Goal: Information Seeking & Learning: Check status

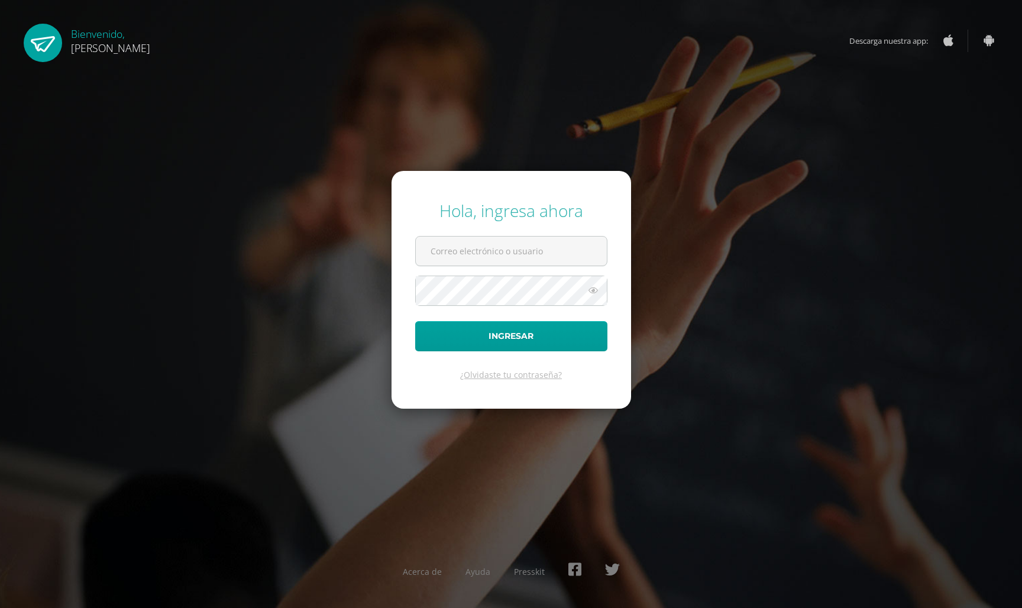
type input "[EMAIL_ADDRESS][DOMAIN_NAME]"
click at [594, 290] on icon at bounding box center [592, 290] width 15 height 14
click at [576, 340] on button "Ingresar" at bounding box center [511, 336] width 192 height 30
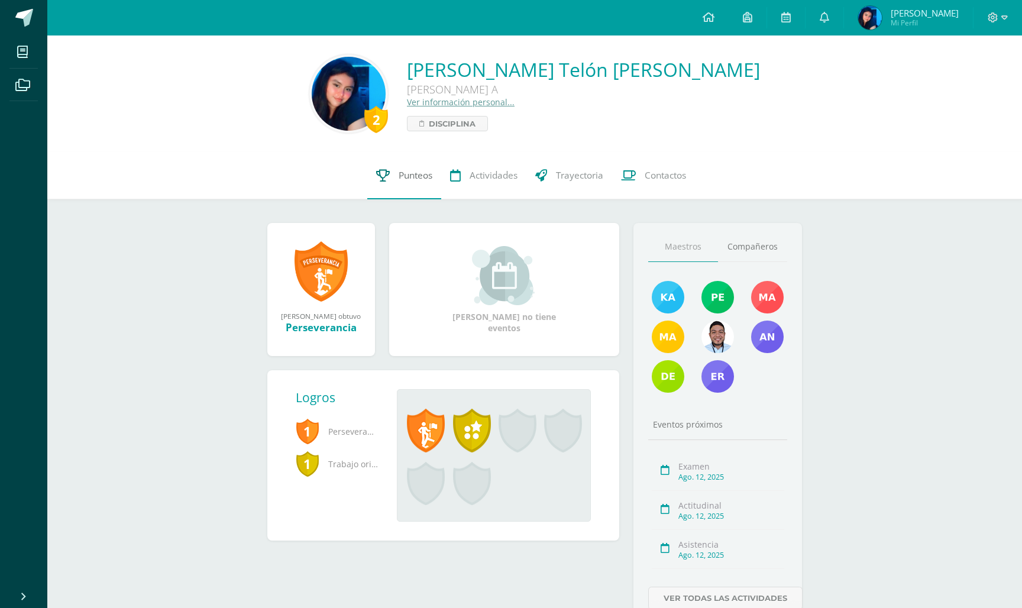
click at [420, 174] on span "Punteos" at bounding box center [416, 175] width 34 height 12
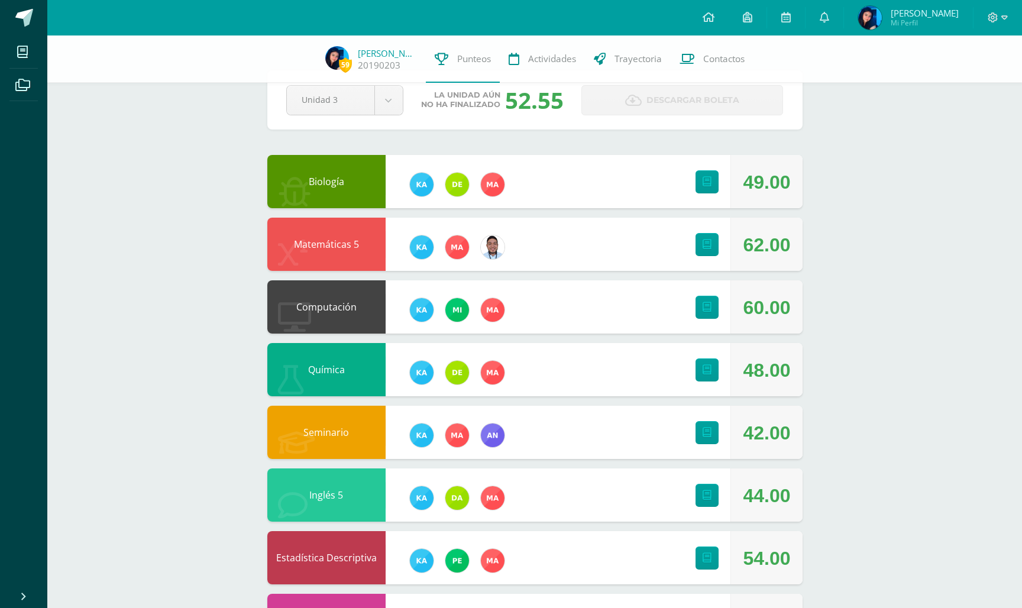
scroll to position [34, 0]
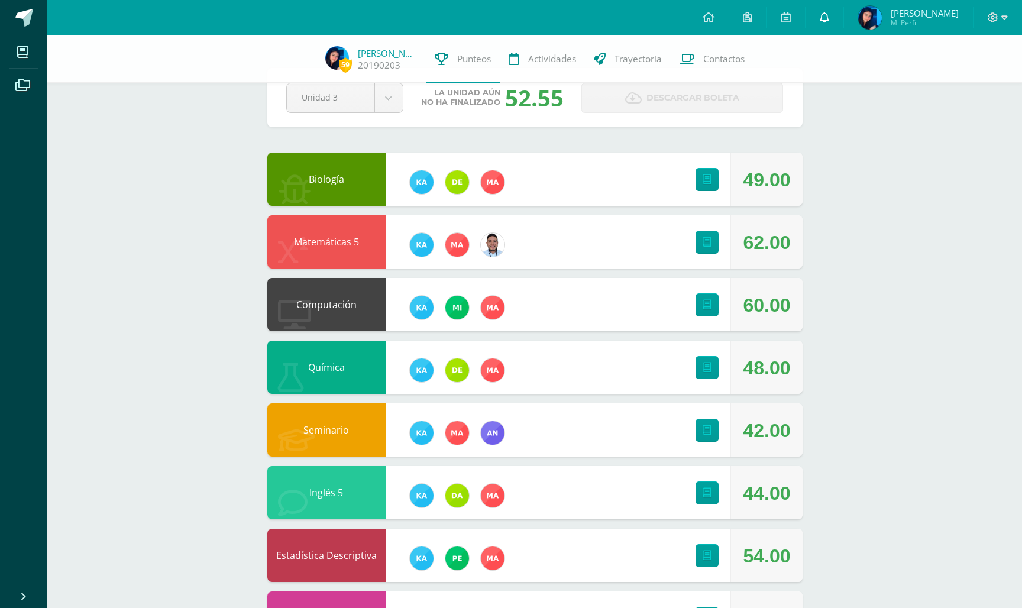
click at [829, 12] on span at bounding box center [824, 17] width 9 height 13
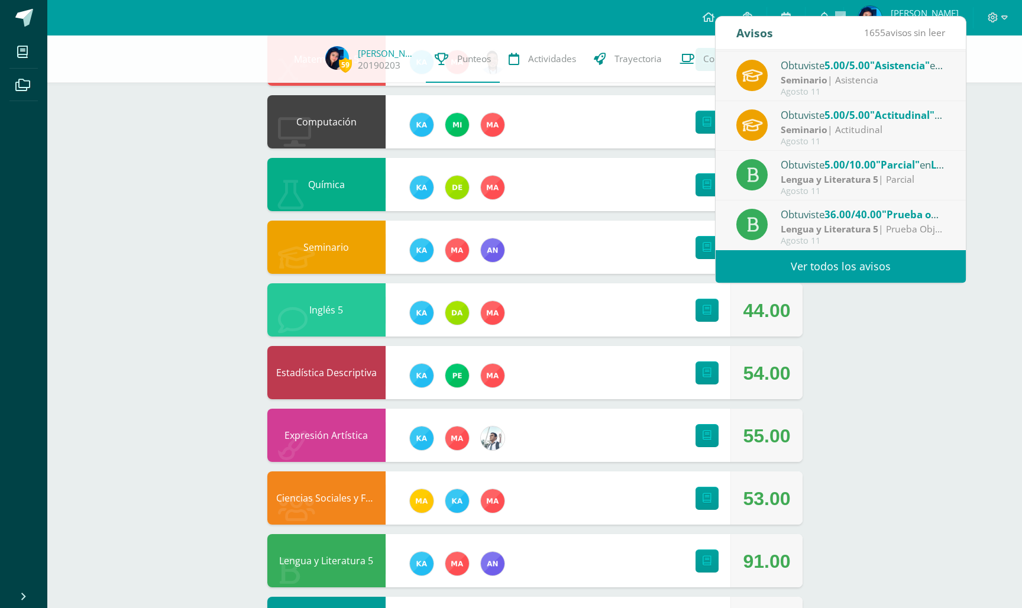
scroll to position [217, 0]
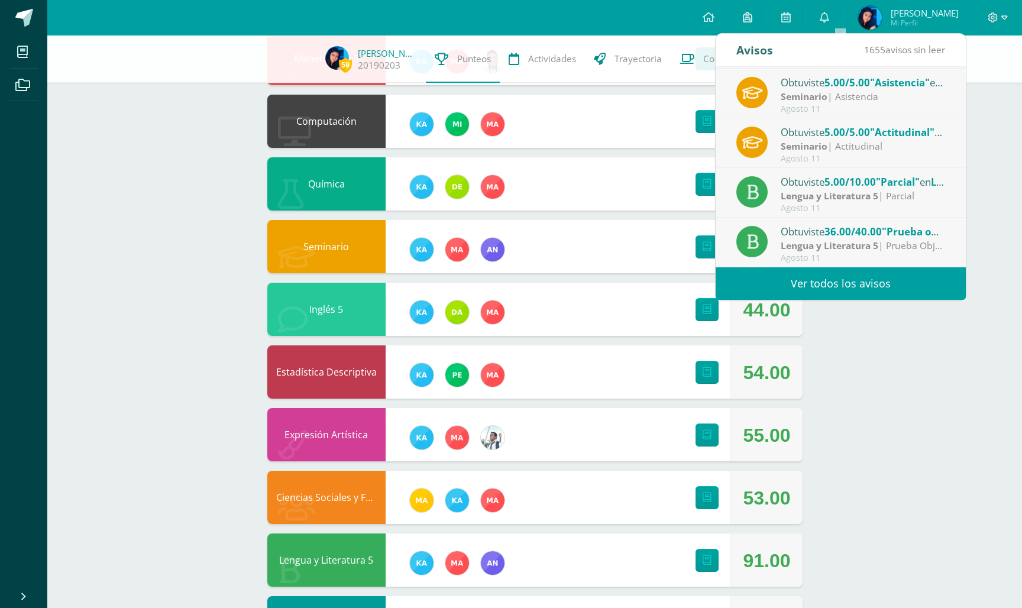
click at [791, 282] on link "Ver todos los avisos" at bounding box center [840, 283] width 250 height 33
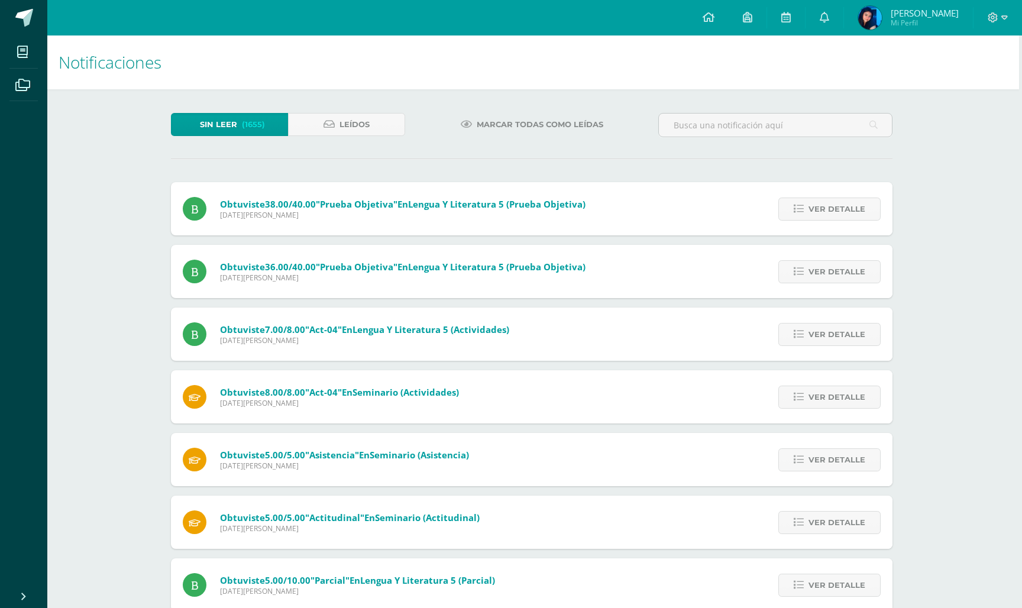
scroll to position [0, 3]
click at [882, 15] on img at bounding box center [870, 18] width 24 height 24
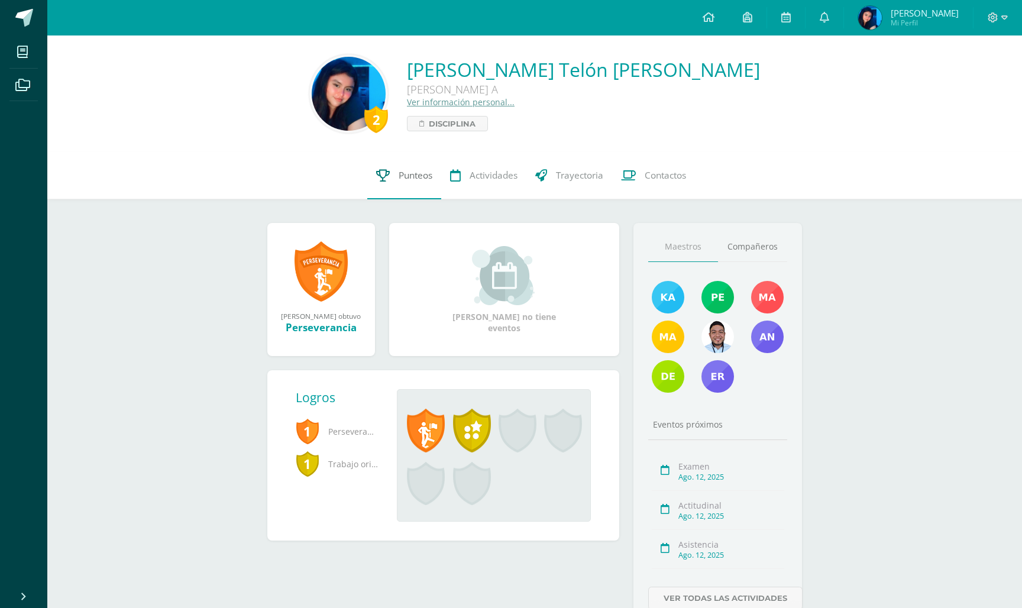
click at [390, 177] on icon at bounding box center [383, 175] width 14 height 12
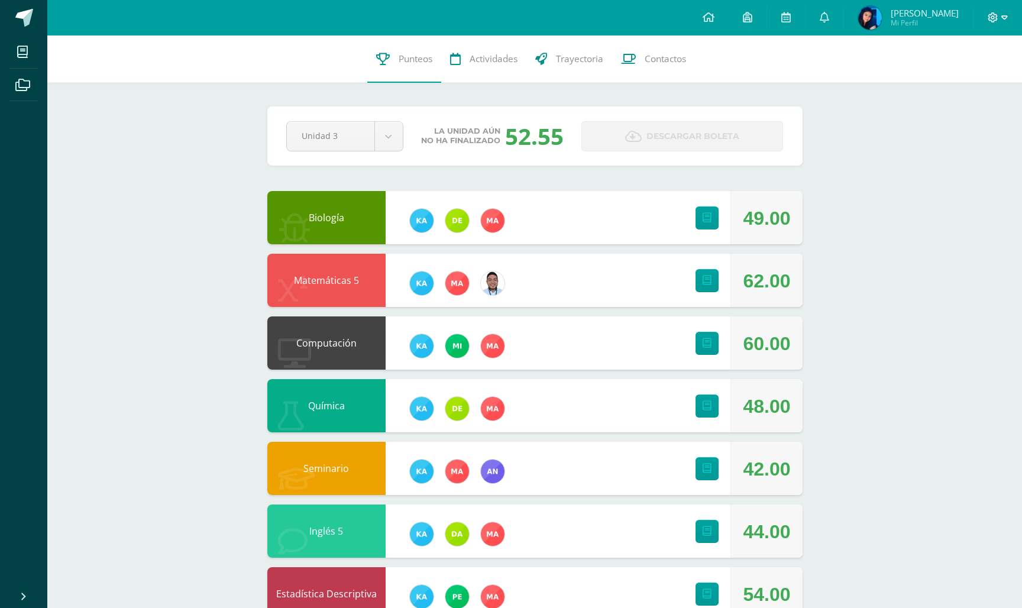
click at [989, 22] on icon at bounding box center [992, 17] width 11 height 11
click at [973, 89] on div "Configuración Cerrar sesión" at bounding box center [960, 72] width 93 height 46
click at [968, 88] on link "Cerrar sesión" at bounding box center [960, 80] width 93 height 17
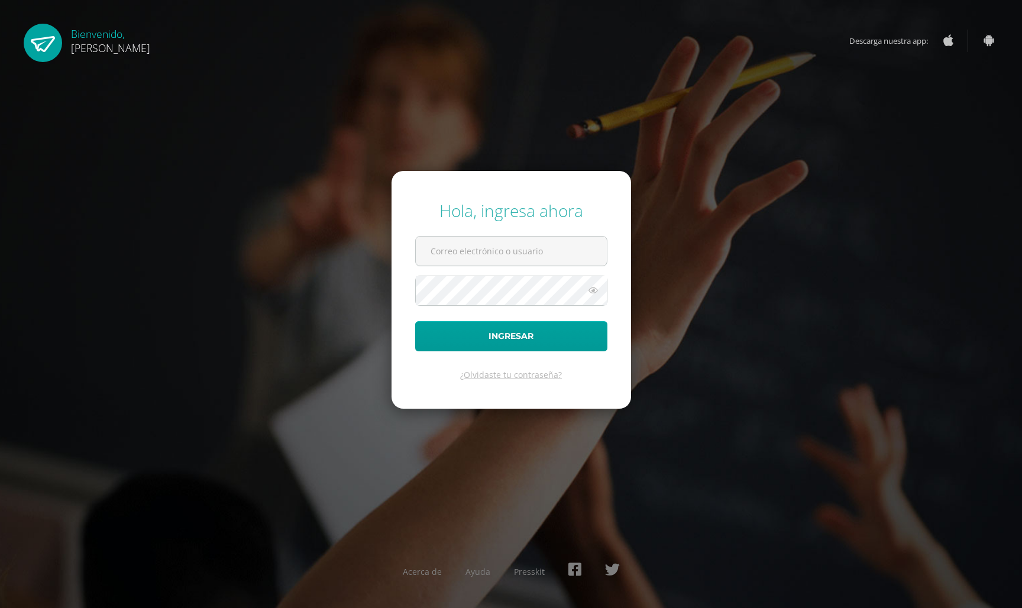
click at [866, 103] on div "Hola, ingresa ahora Ingresar ¿Olvidaste tu contraseña? Acerca de Ayuda Presskit" at bounding box center [510, 304] width 1031 height 608
click at [565, 261] on input "text" at bounding box center [511, 251] width 191 height 29
type input "20190203@ps.gt"
click at [536, 313] on form "Hola, ingresa ahora 20190203@ps.gt Ingresar ¿Olvidaste tu contraseña?" at bounding box center [510, 290] width 239 height 238
click at [537, 341] on button "Ingresar" at bounding box center [511, 336] width 192 height 30
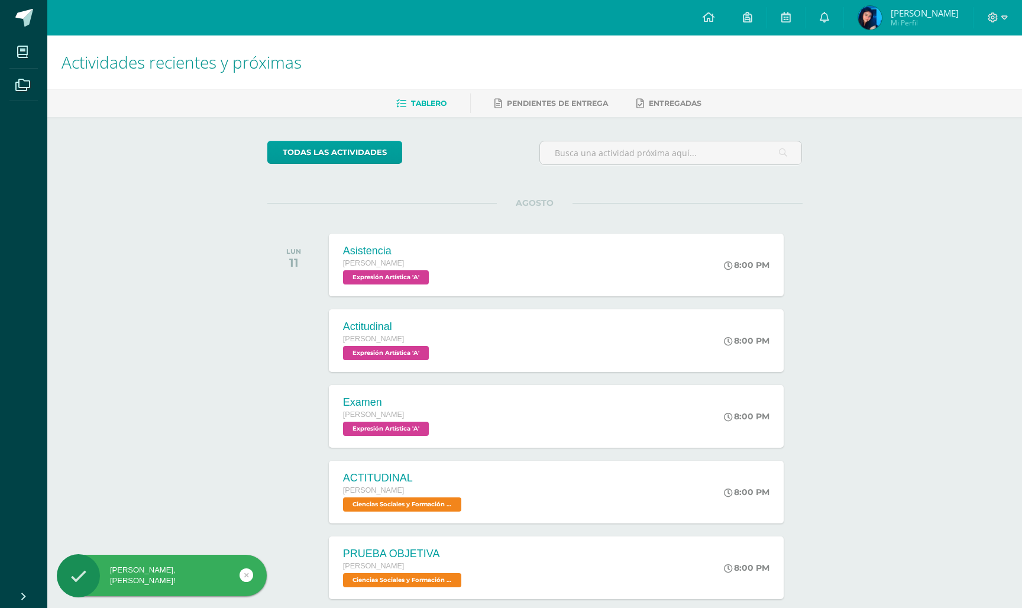
click at [906, 14] on span "[PERSON_NAME]" at bounding box center [924, 13] width 68 height 12
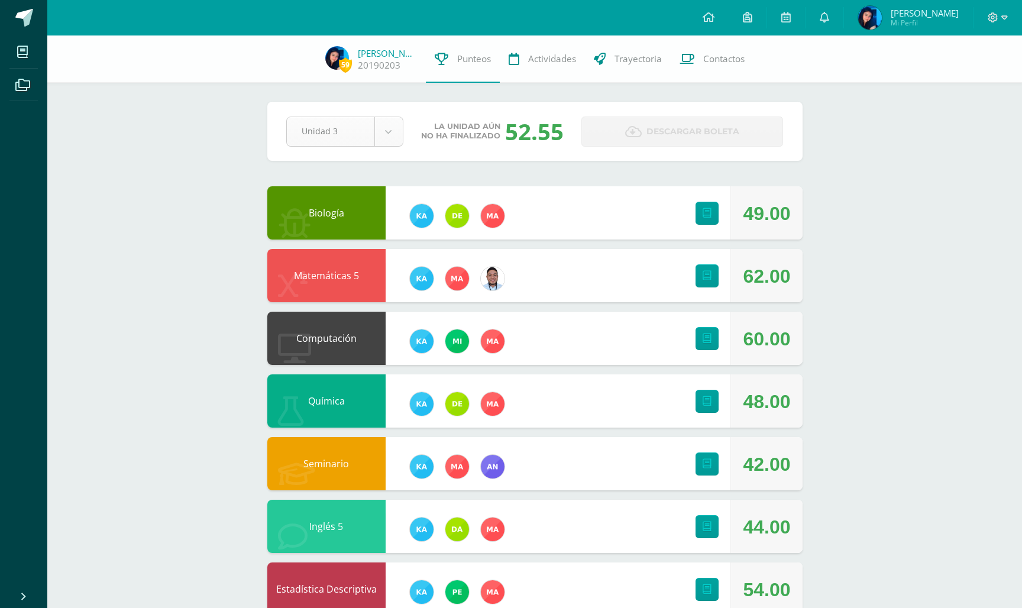
click at [388, 133] on body "Mis cursos Archivos Cerrar panel Biología [PERSON_NAME] "A" Ciencias Sociales y…" at bounding box center [511, 445] width 1022 height 890
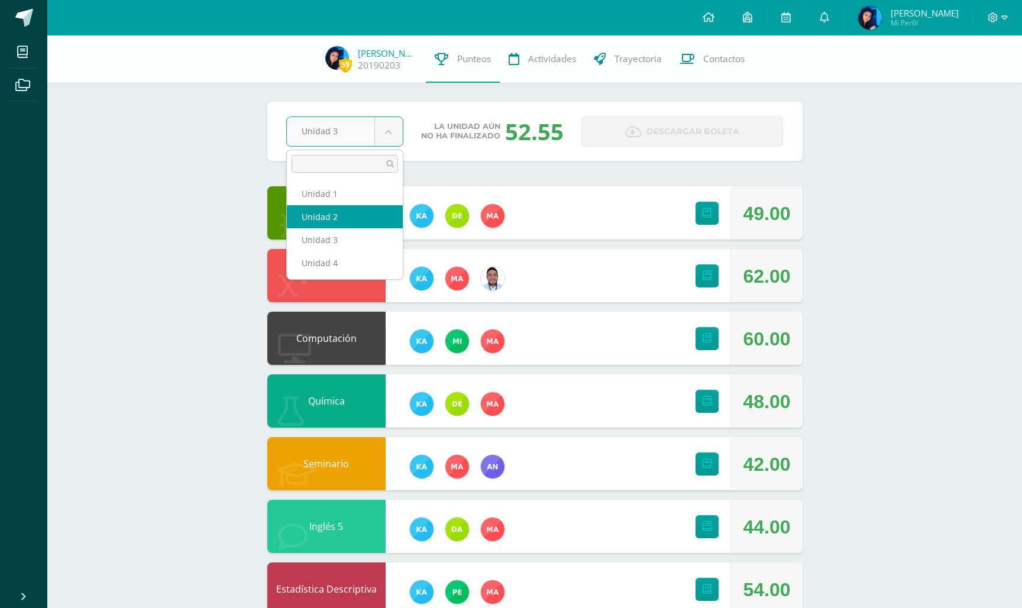
select select "Unidad 2"
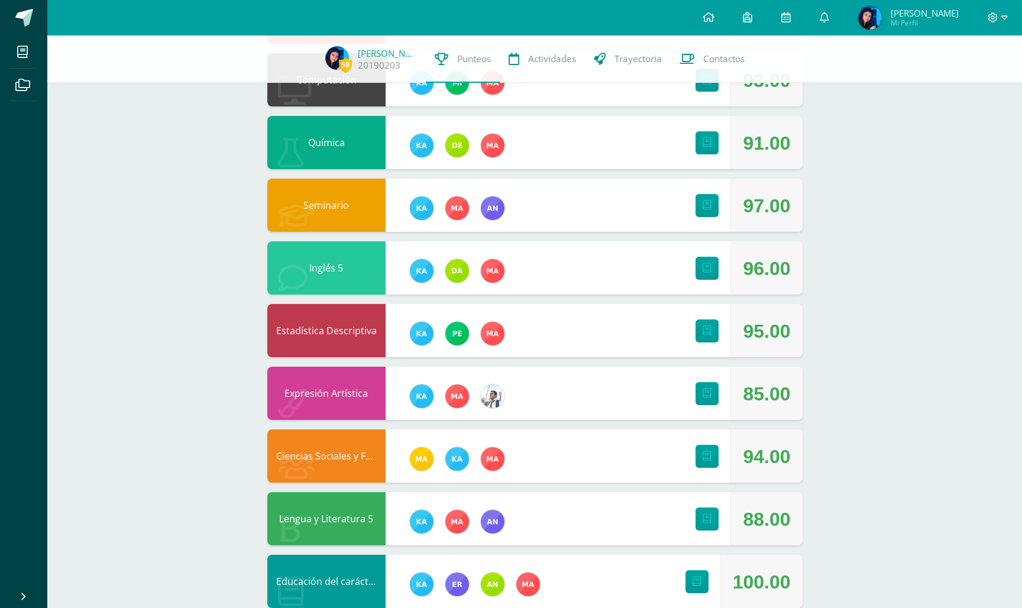
scroll to position [265, 0]
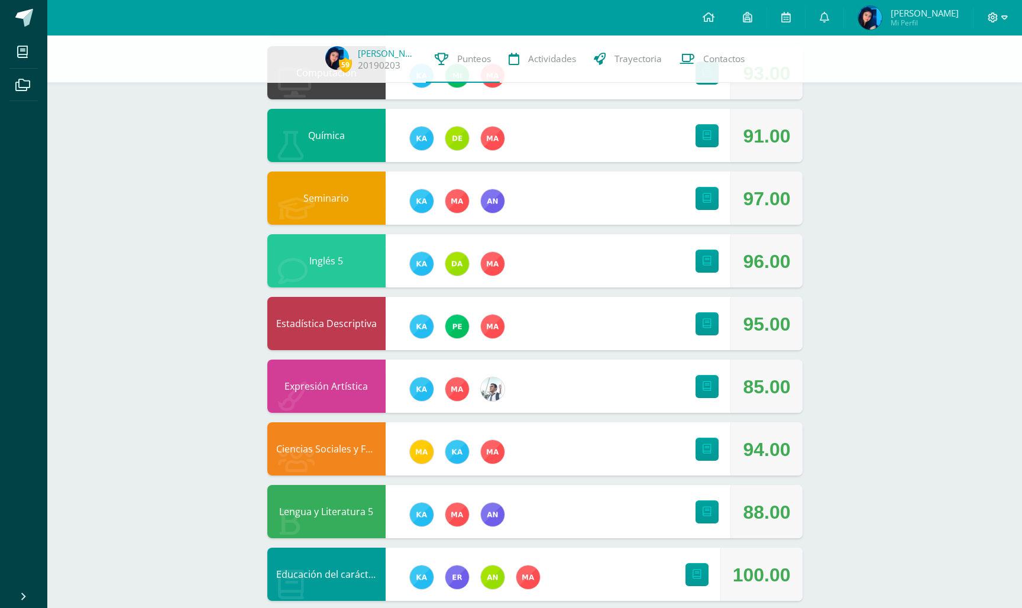
click at [995, 15] on icon at bounding box center [992, 17] width 11 height 11
click at [969, 85] on span "Cerrar sesión" at bounding box center [967, 80] width 53 height 11
